Goal: Task Accomplishment & Management: Manage account settings

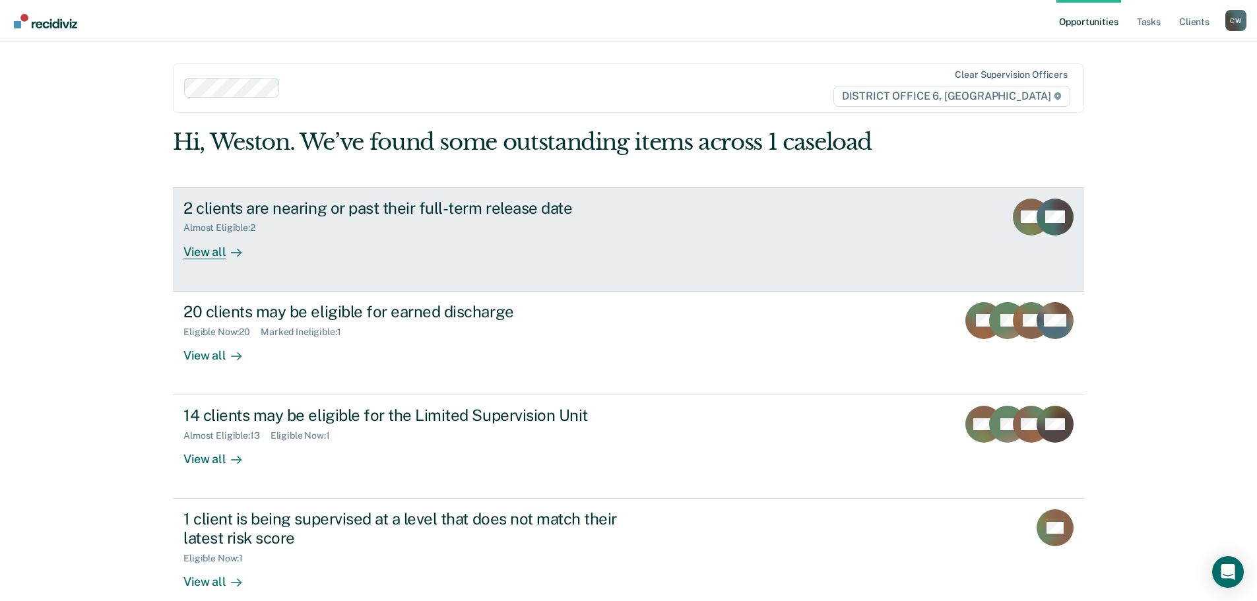
click at [436, 245] on div "2 clients are nearing or past their full-term release date Almost Eligible : 2 …" at bounding box center [430, 229] width 495 height 61
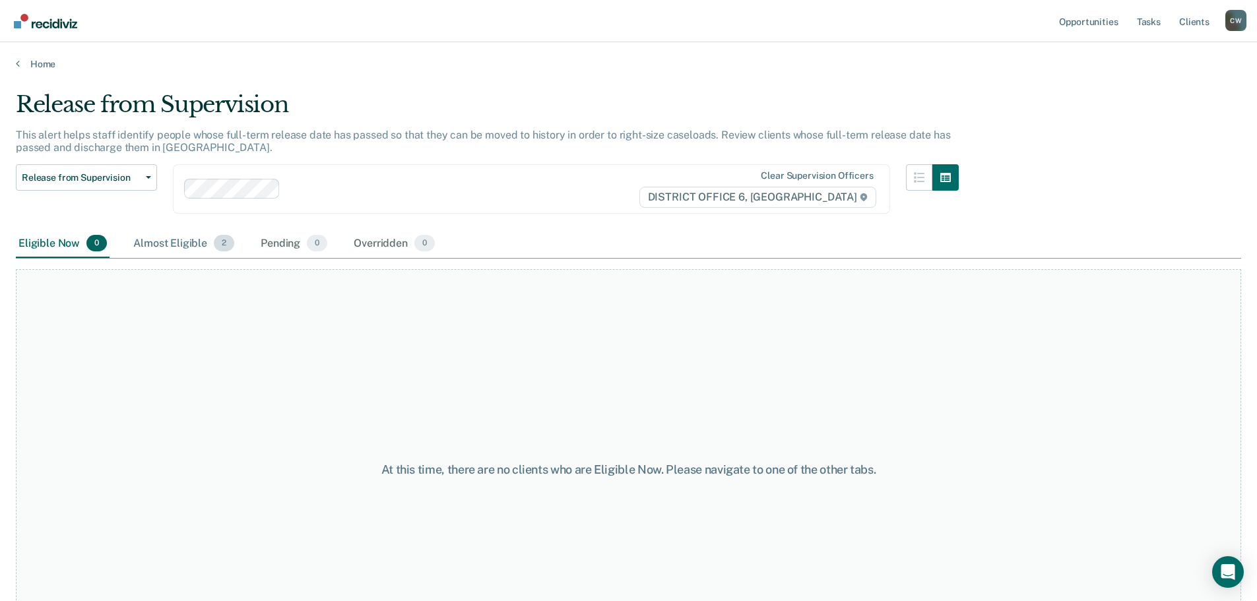
click at [167, 247] on div "Almost Eligible 2" at bounding box center [184, 244] width 106 height 29
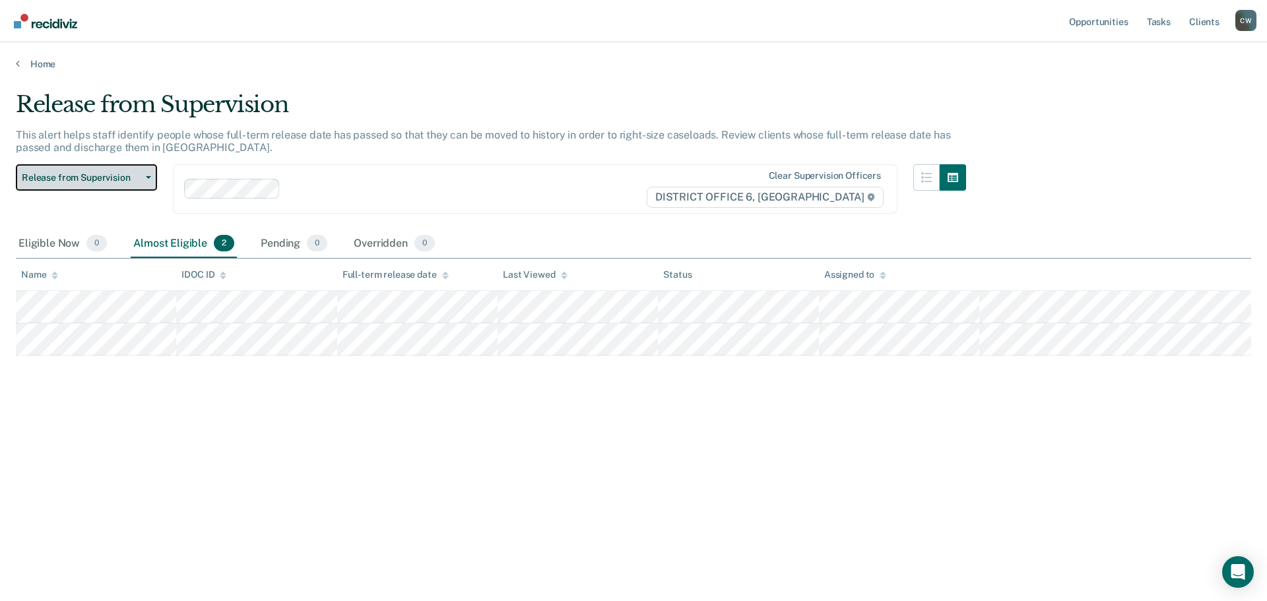
click at [145, 181] on button "Release from Supervision" at bounding box center [86, 177] width 141 height 26
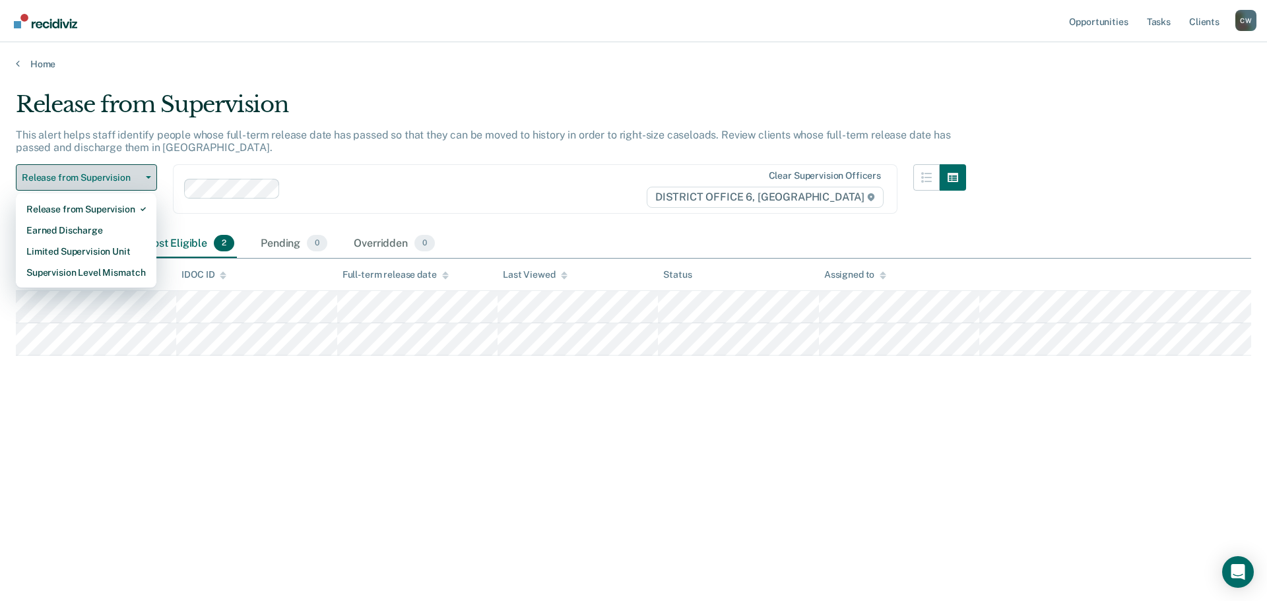
click at [145, 181] on button "Release from Supervision" at bounding box center [86, 177] width 141 height 26
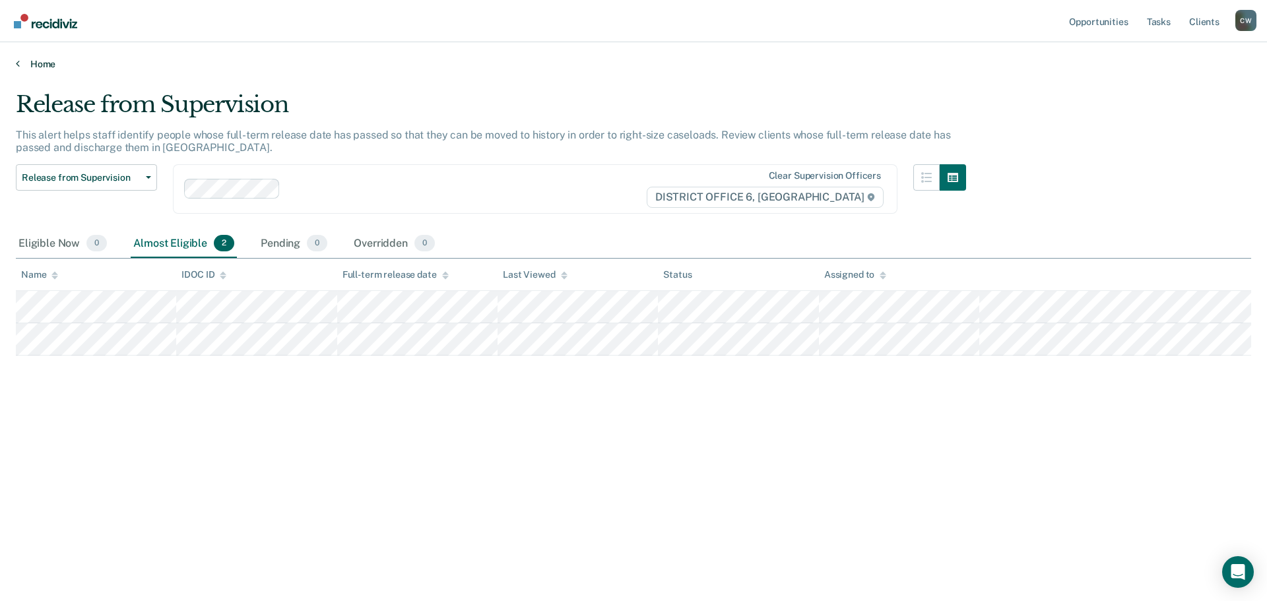
click at [20, 65] on link "Home" at bounding box center [633, 64] width 1235 height 12
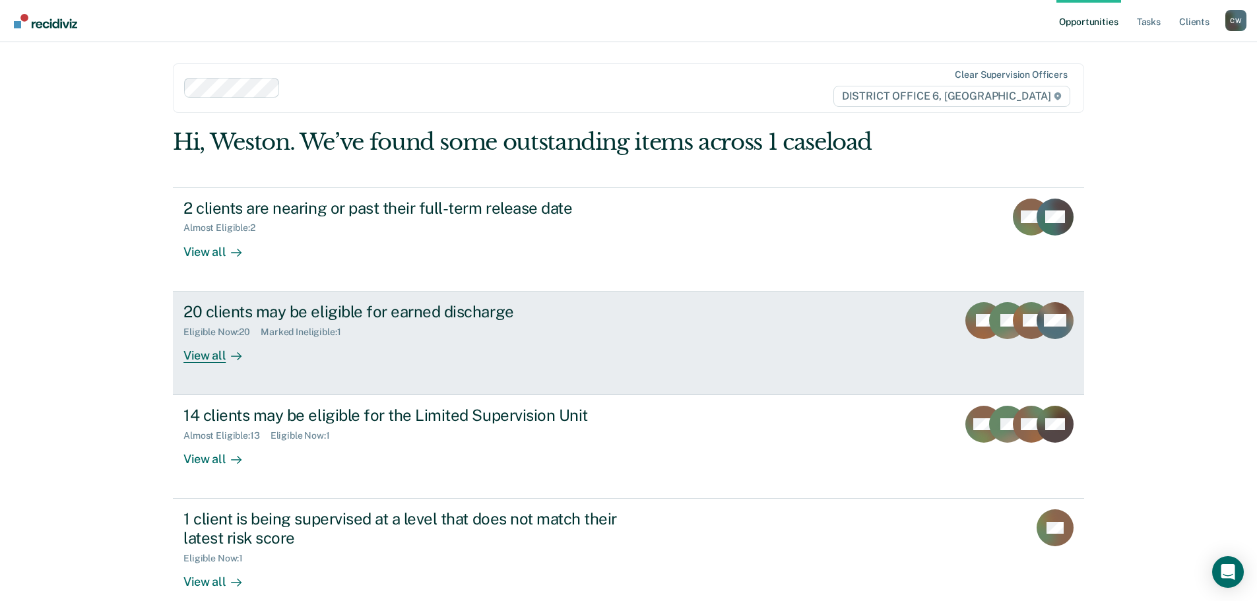
click at [205, 334] on div "Eligible Now : 20" at bounding box center [221, 332] width 77 height 11
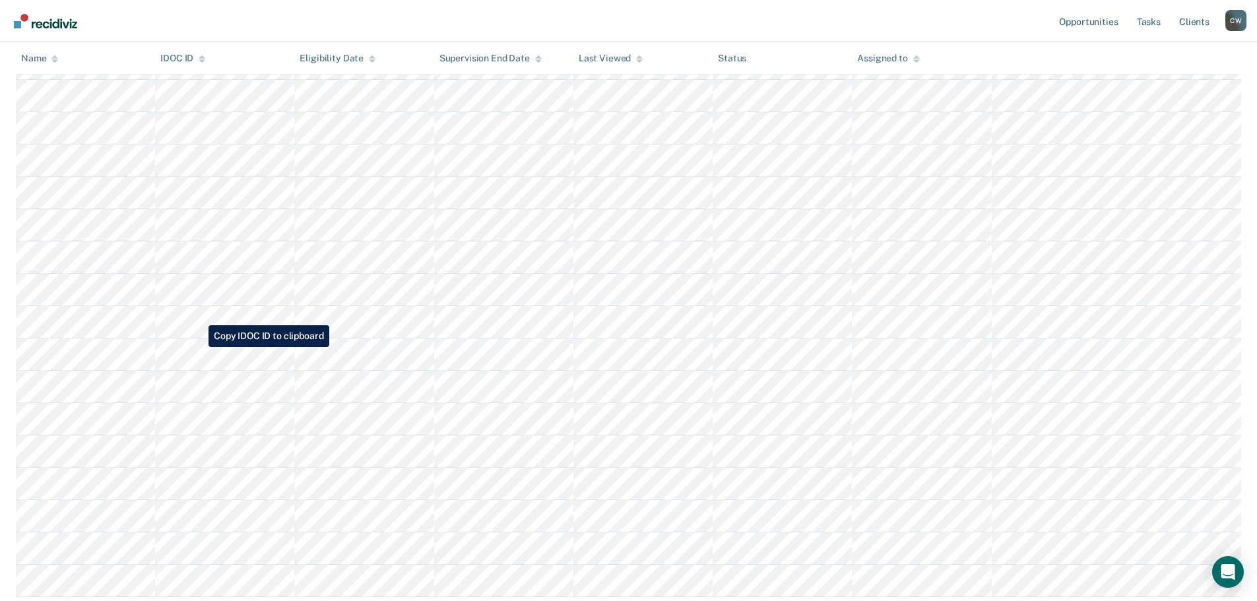
scroll to position [396, 0]
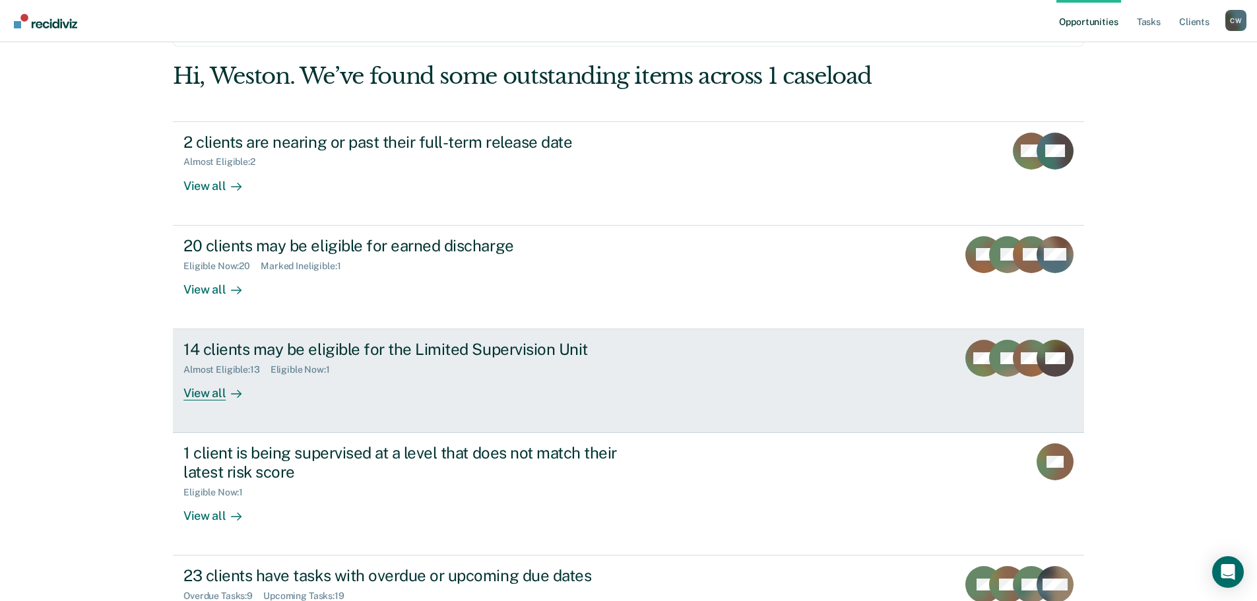
scroll to position [132, 0]
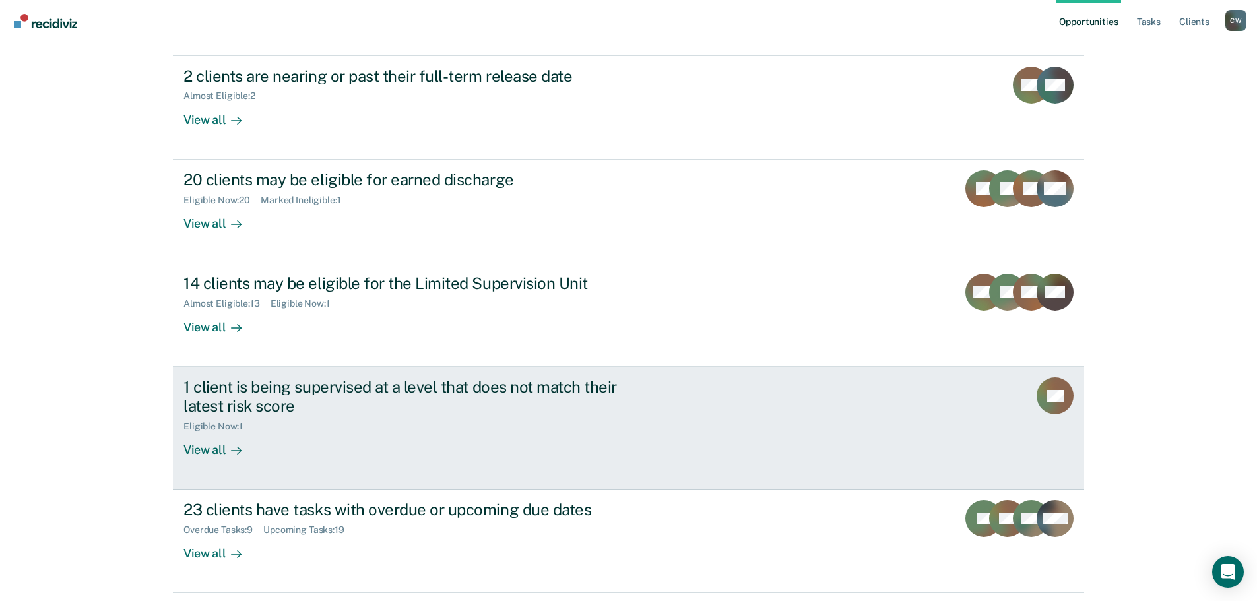
click at [196, 457] on div "View all" at bounding box center [220, 445] width 74 height 26
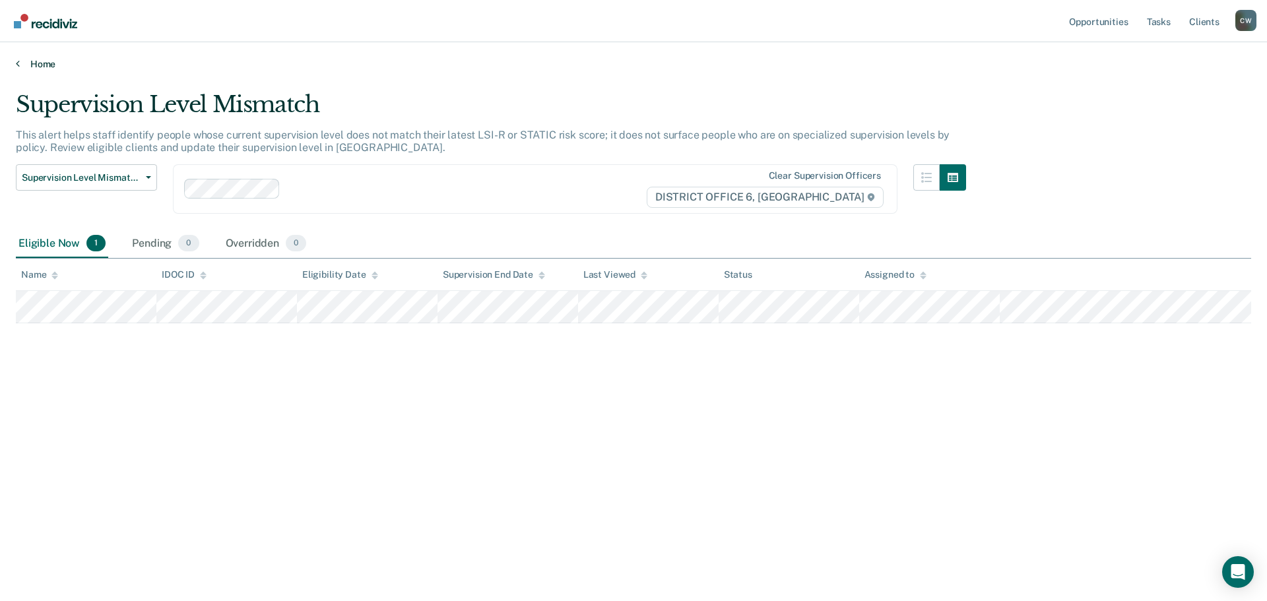
click at [17, 60] on icon at bounding box center [18, 63] width 4 height 11
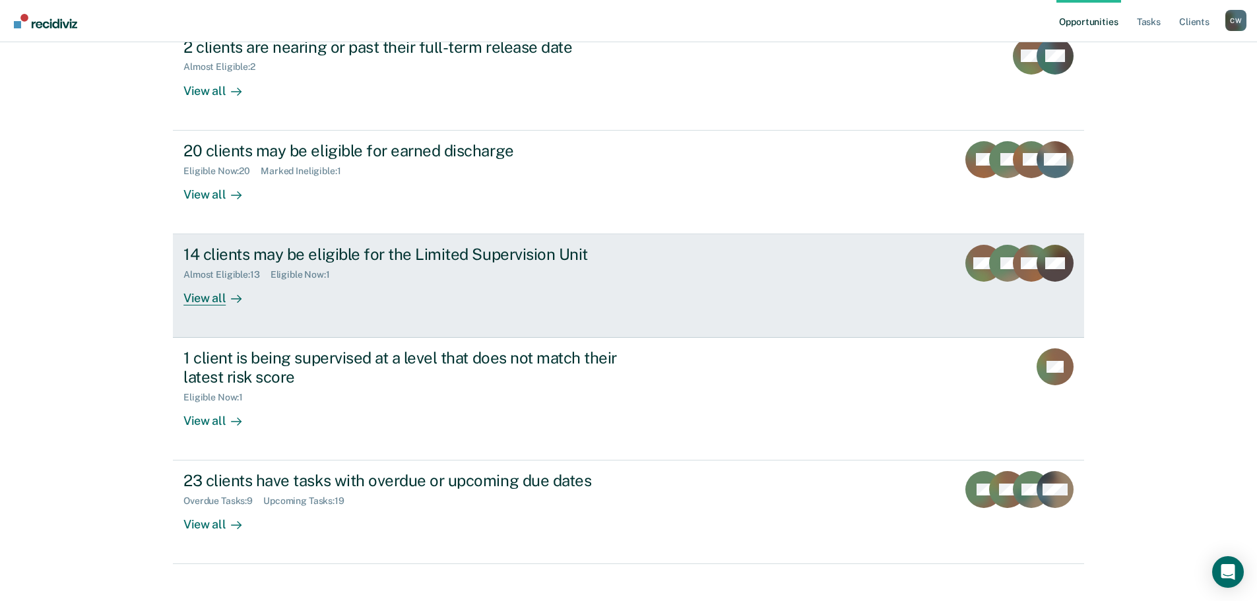
scroll to position [177, 0]
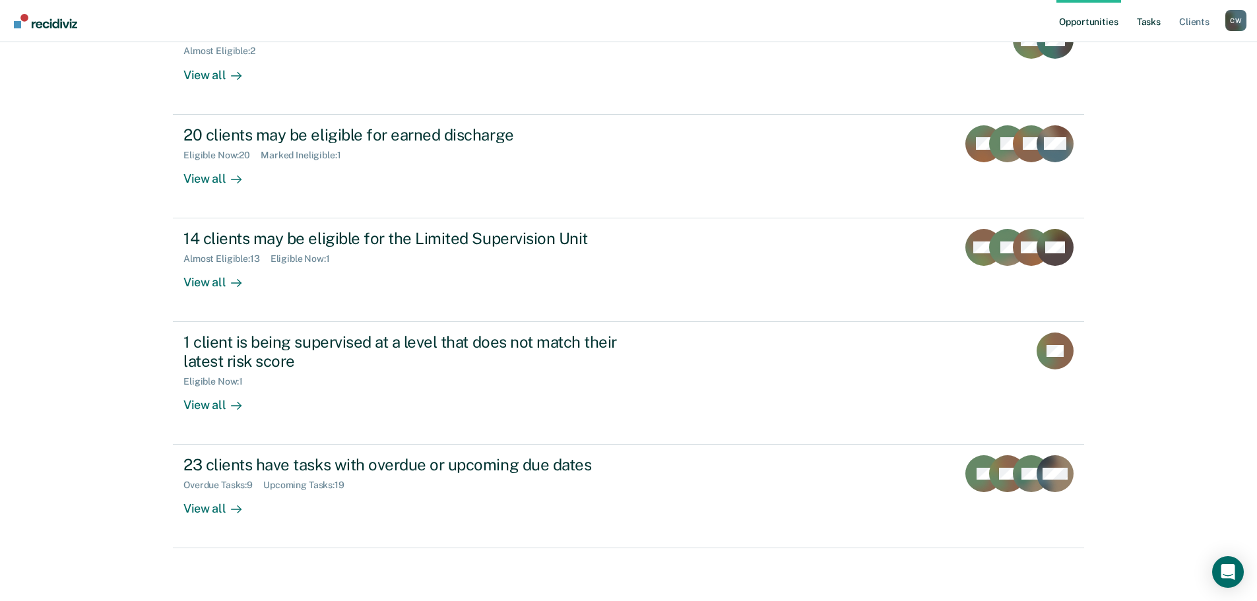
click at [1145, 24] on link "Tasks" at bounding box center [1148, 21] width 29 height 42
